Goal: Check status

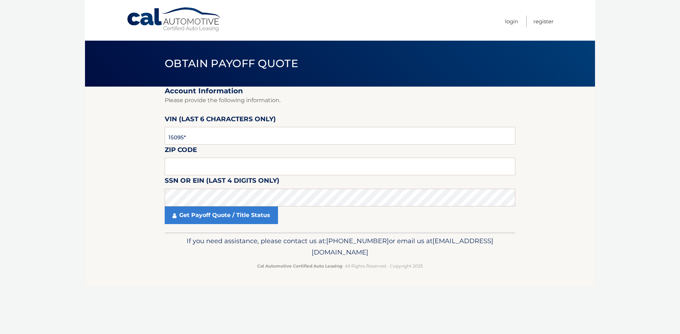
type input "150958"
click at [187, 164] on input "text" at bounding box center [340, 167] width 350 height 18
type input "14206"
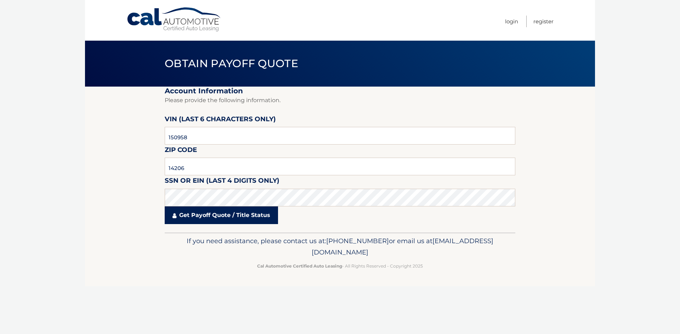
click at [201, 214] on link "Get Payoff Quote / Title Status" at bounding box center [221, 216] width 113 height 18
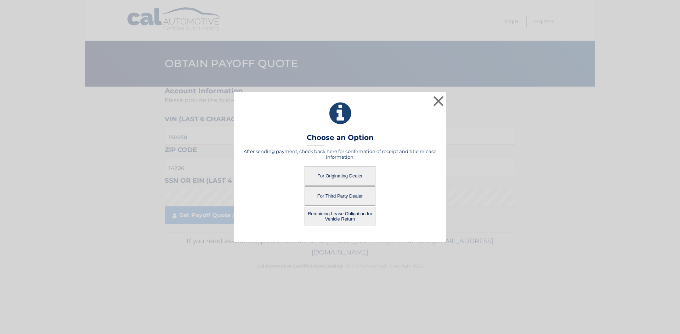
click at [339, 173] on button "For Originating Dealer" at bounding box center [339, 175] width 71 height 19
click at [337, 175] on button "For Originating Dealer" at bounding box center [339, 175] width 71 height 19
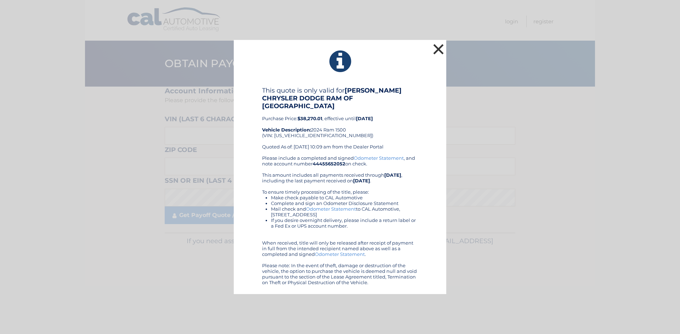
click at [435, 54] on button "×" at bounding box center [438, 49] width 14 height 14
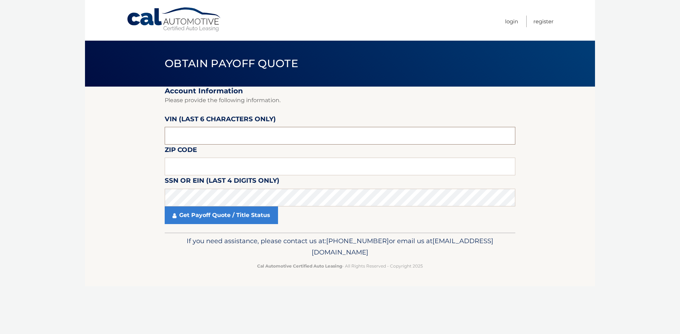
click at [196, 134] on input "text" at bounding box center [340, 136] width 350 height 18
type input "150958"
click at [190, 166] on input "text" at bounding box center [340, 167] width 350 height 18
type input "14206"
click button "For Originating Dealer" at bounding box center [0, 0] width 0 height 0
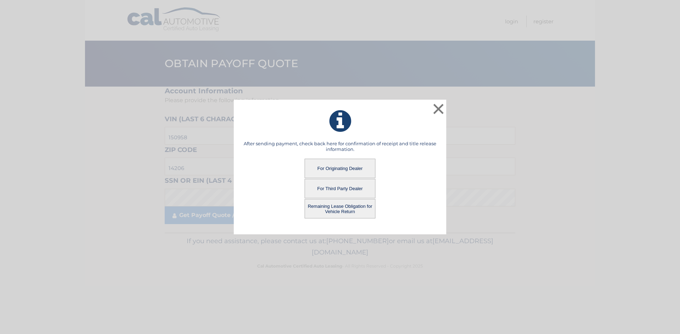
click at [337, 210] on button "Remaining Lease Obligation for Vehicle Return" at bounding box center [339, 208] width 71 height 19
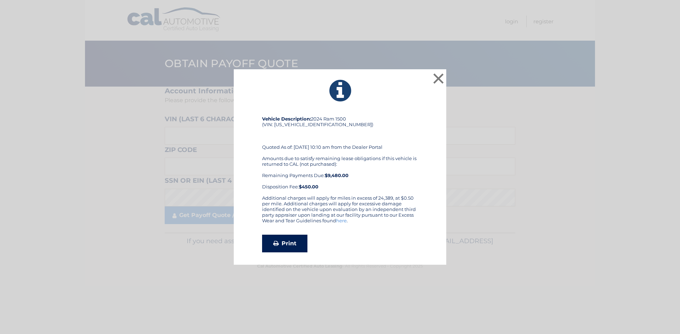
click at [281, 242] on link "Print" at bounding box center [284, 244] width 45 height 18
click at [287, 245] on link "Print" at bounding box center [284, 244] width 45 height 18
click at [436, 79] on button "×" at bounding box center [438, 78] width 14 height 14
